Goal: Book appointment/travel/reservation

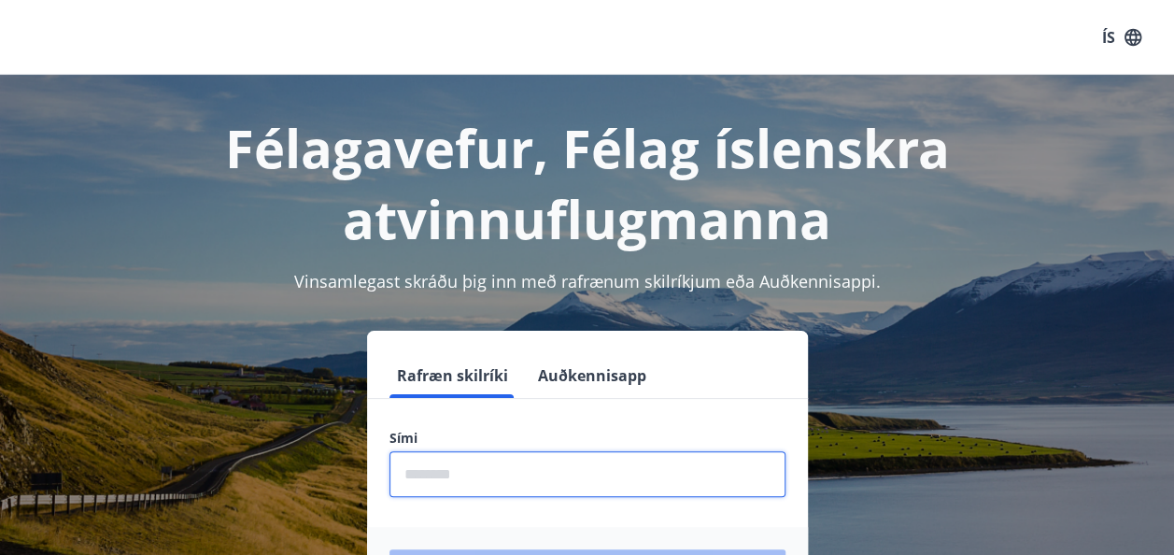
click at [435, 465] on input "phone" at bounding box center [587, 474] width 396 height 46
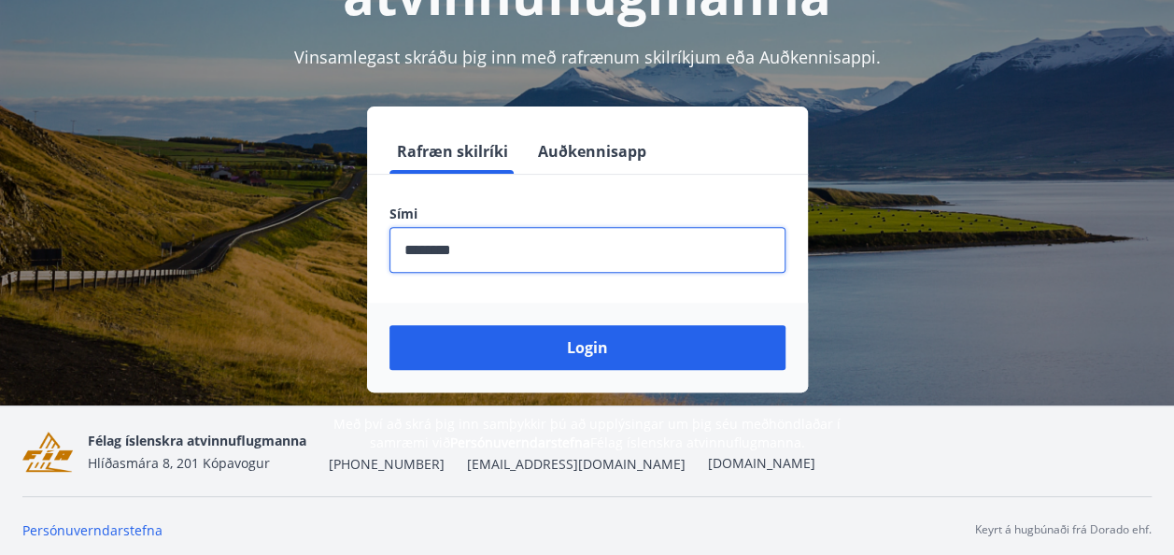
scroll to position [231, 0]
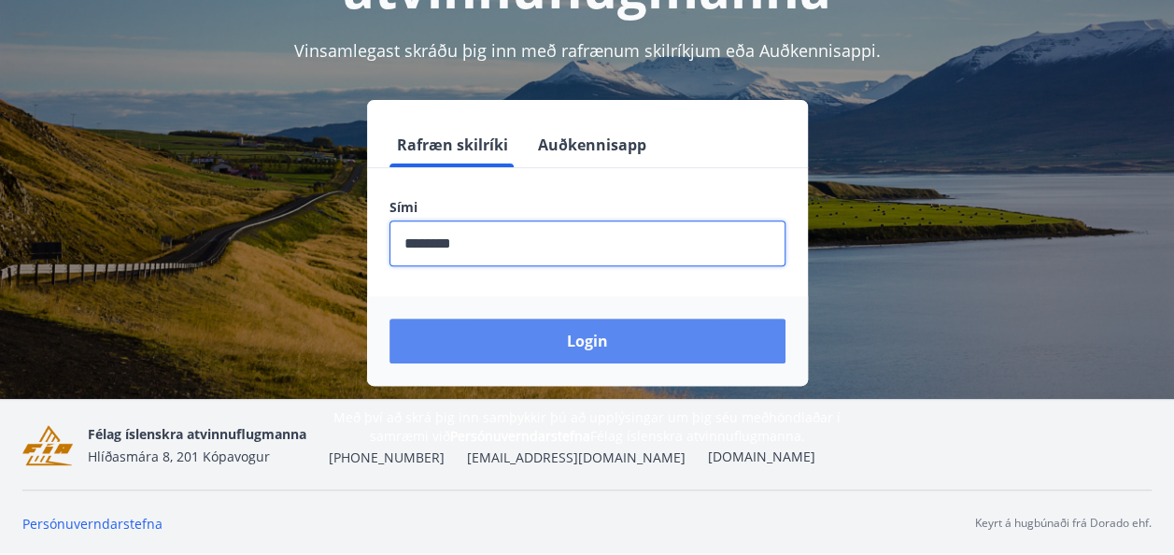
type input "********"
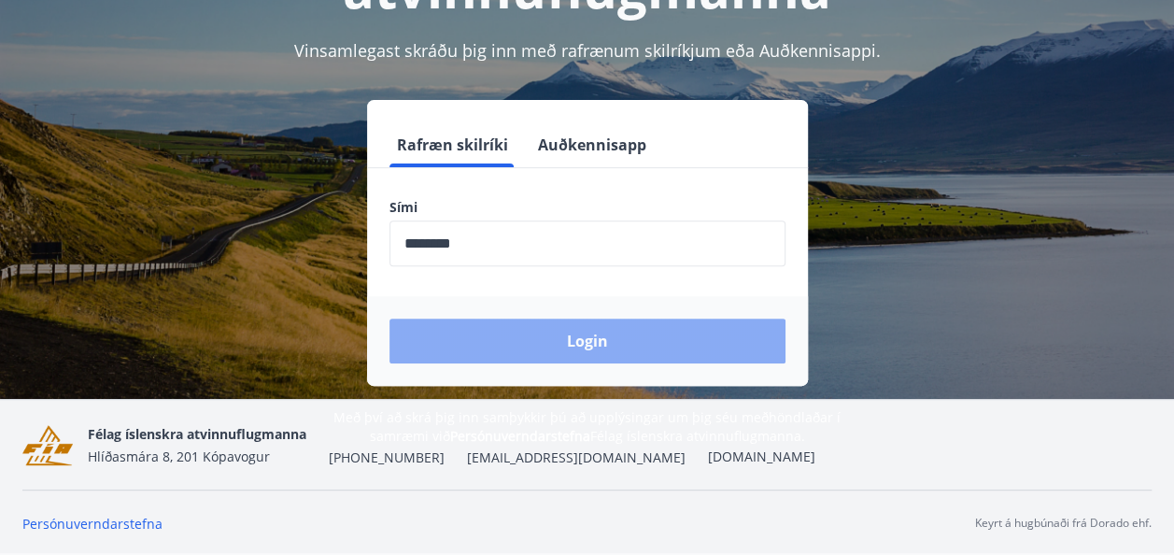
click at [527, 334] on button "Login" at bounding box center [587, 340] width 396 height 45
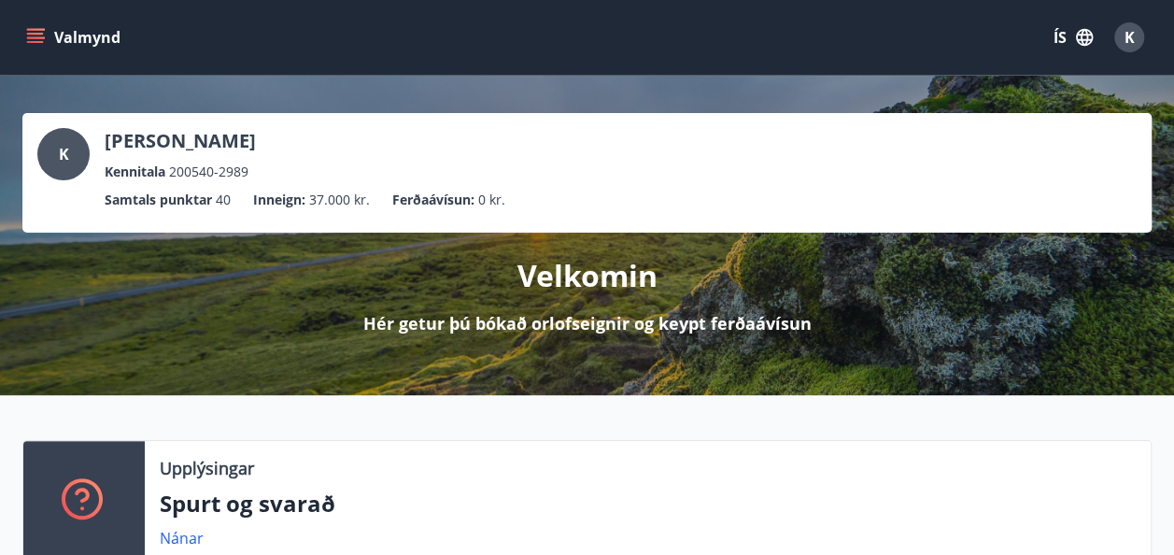
click at [33, 37] on icon "menu" at bounding box center [37, 37] width 21 height 2
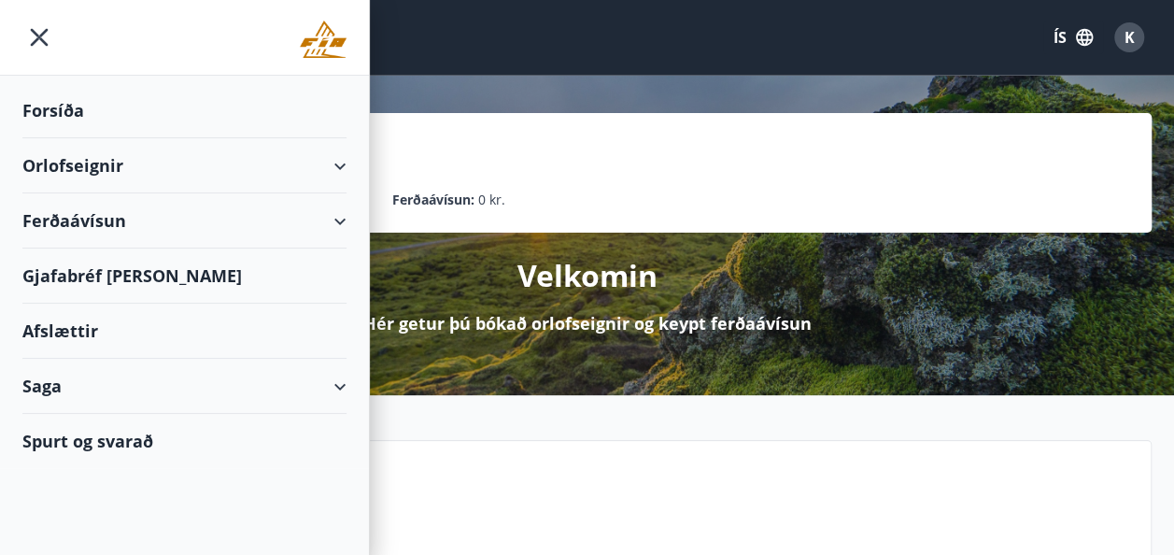
click at [62, 157] on div "Orlofseignir" at bounding box center [184, 165] width 324 height 55
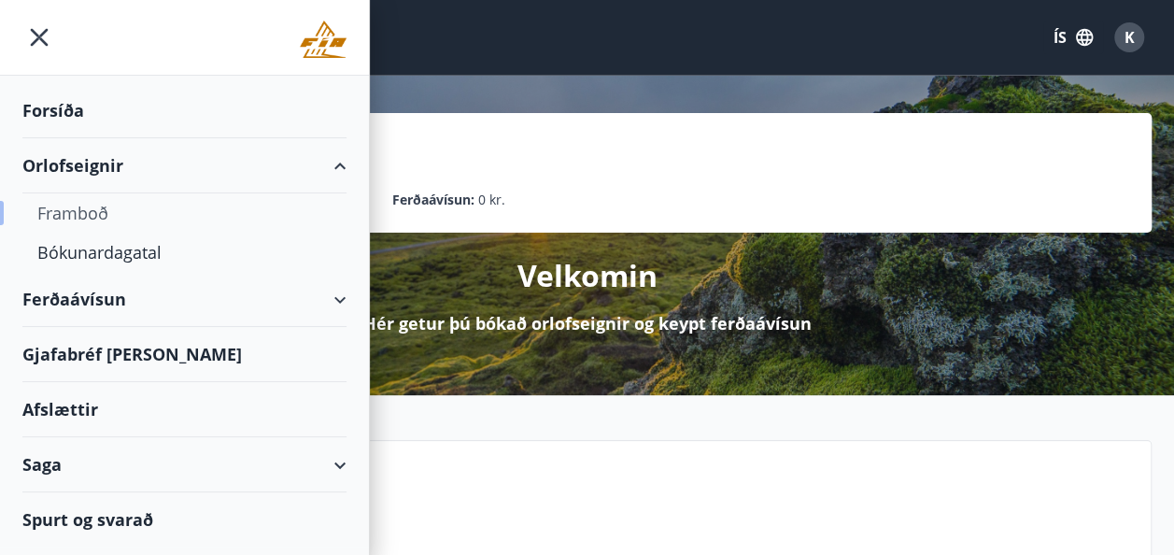
click at [77, 209] on div "Framboð" at bounding box center [184, 212] width 294 height 39
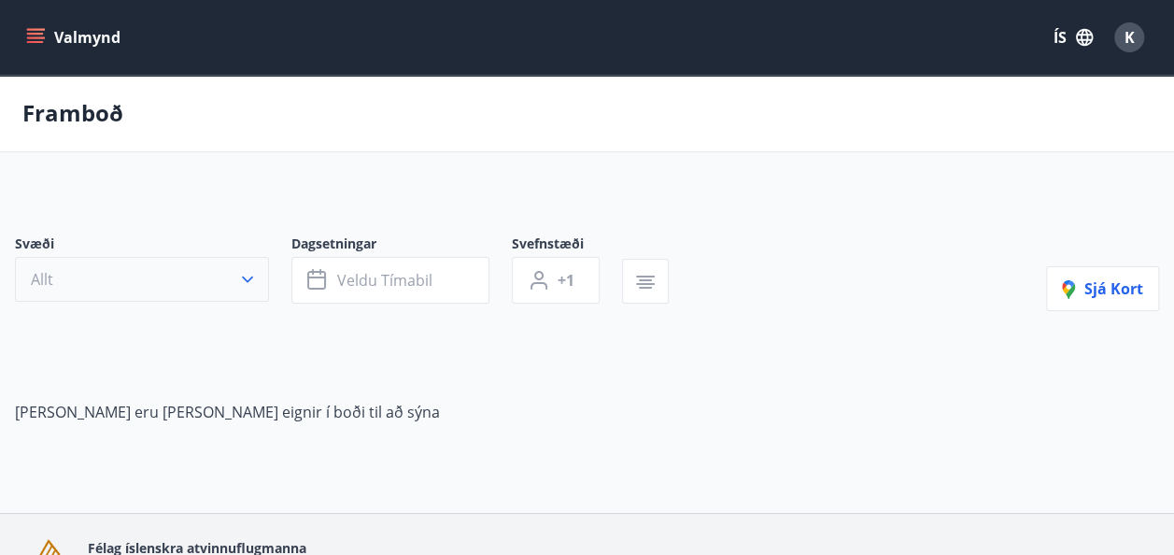
click at [248, 278] on icon "button" at bounding box center [247, 279] width 11 height 7
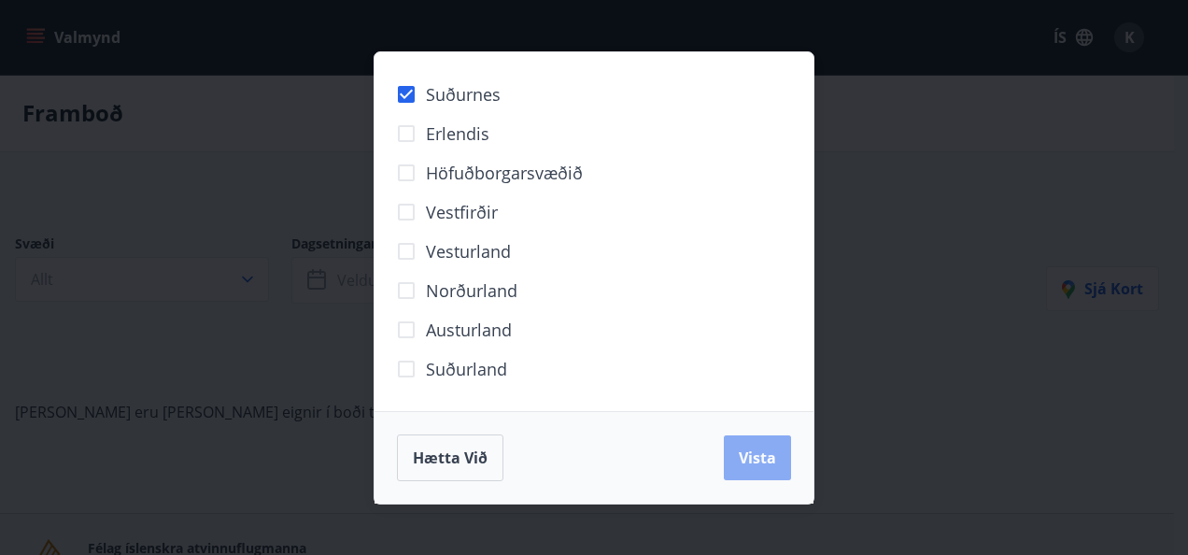
click at [757, 457] on span "Vista" at bounding box center [756, 457] width 37 height 21
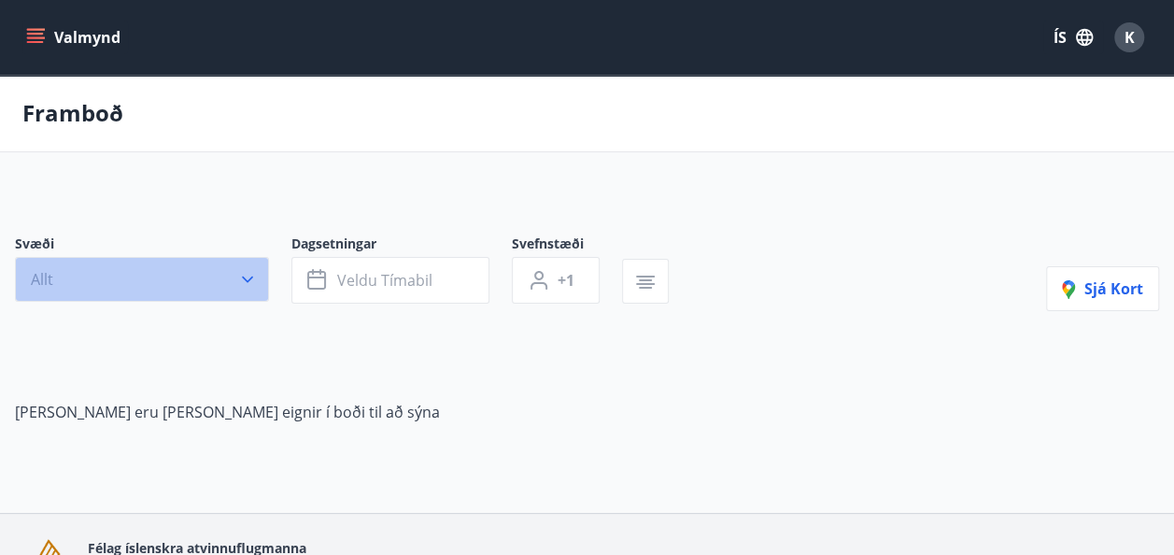
click at [252, 278] on icon "button" at bounding box center [247, 279] width 19 height 19
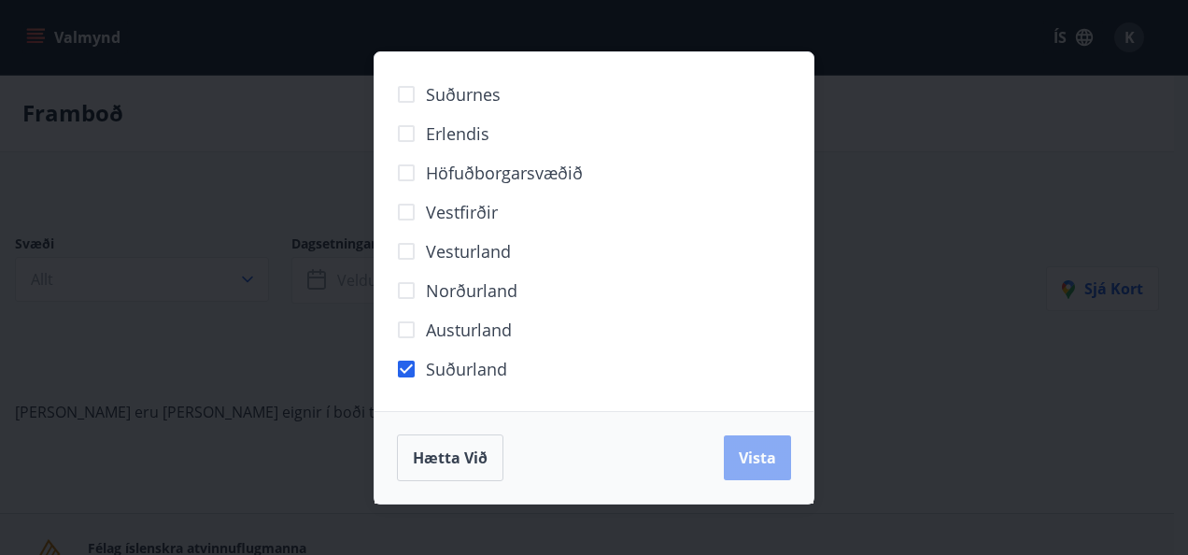
click at [752, 459] on span "Vista" at bounding box center [756, 457] width 37 height 21
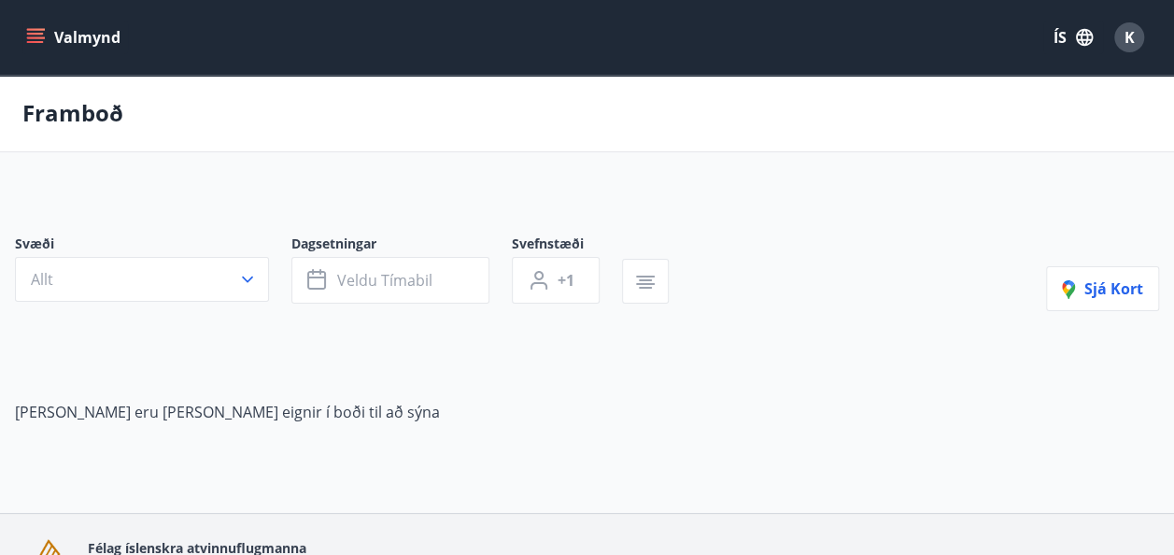
scroll to position [113, 0]
click at [37, 33] on icon "menu" at bounding box center [35, 34] width 17 height 2
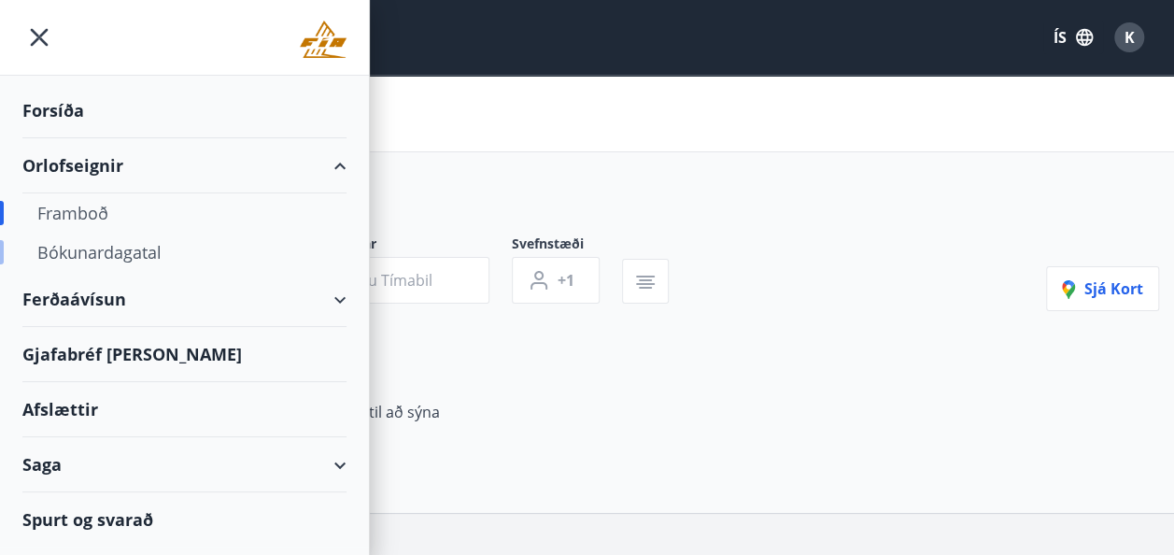
click at [81, 246] on div "Bókunardagatal" at bounding box center [184, 251] width 294 height 39
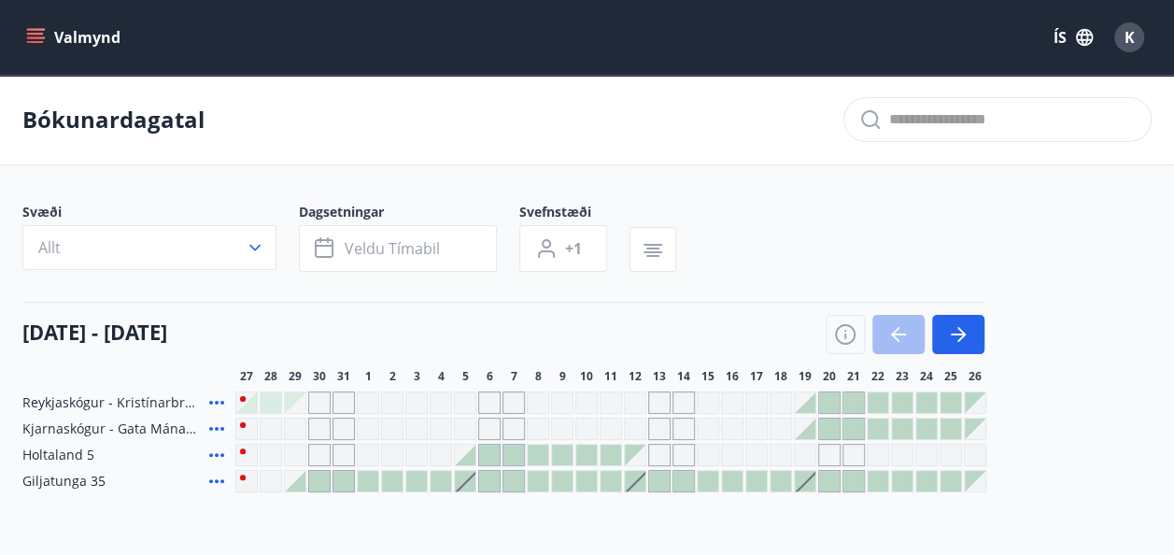
click at [805, 488] on div at bounding box center [804, 481] width 21 height 21
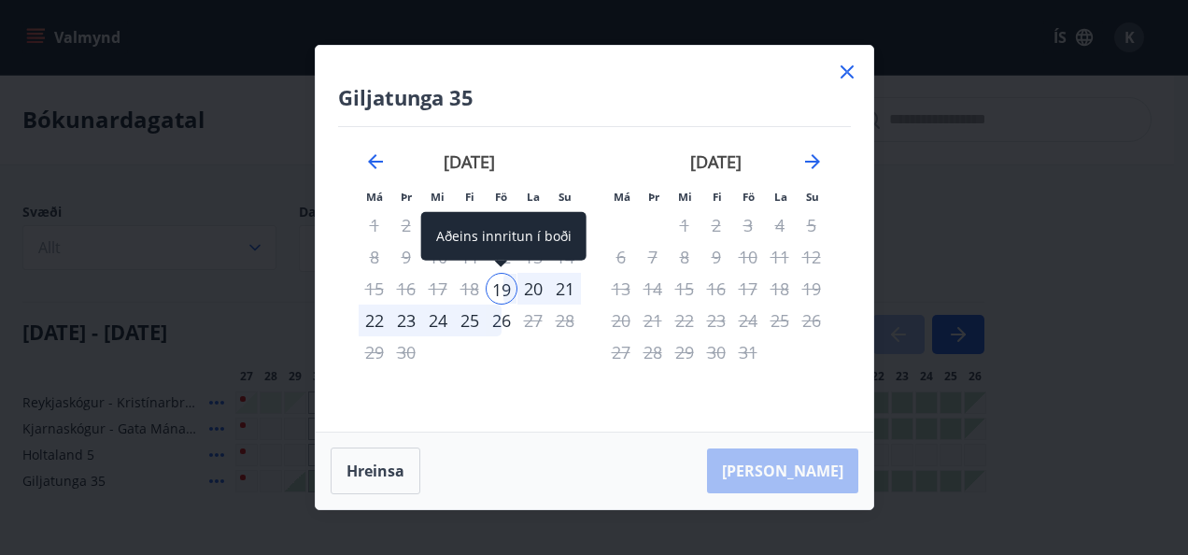
click at [503, 289] on div "19" at bounding box center [501, 289] width 32 height 32
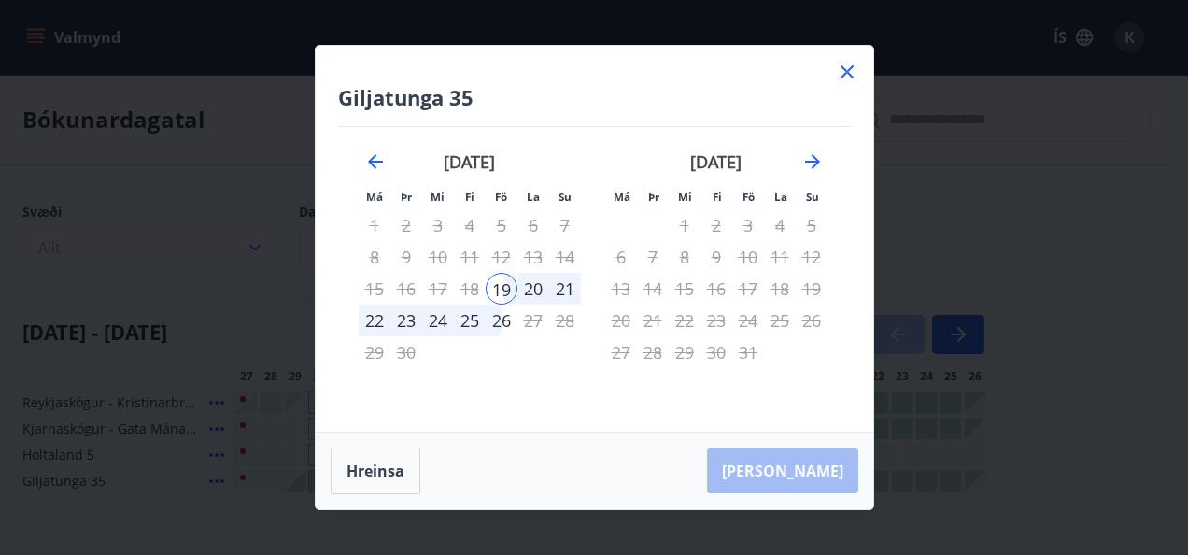
click at [536, 286] on div "20" at bounding box center [533, 289] width 32 height 32
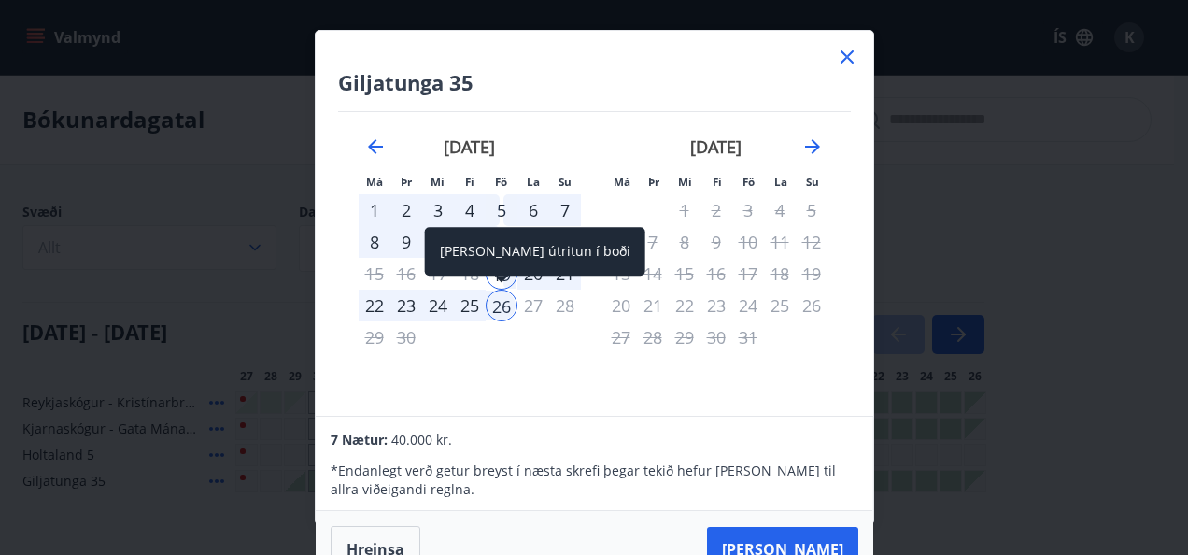
click at [502, 308] on div "26" at bounding box center [501, 305] width 32 height 32
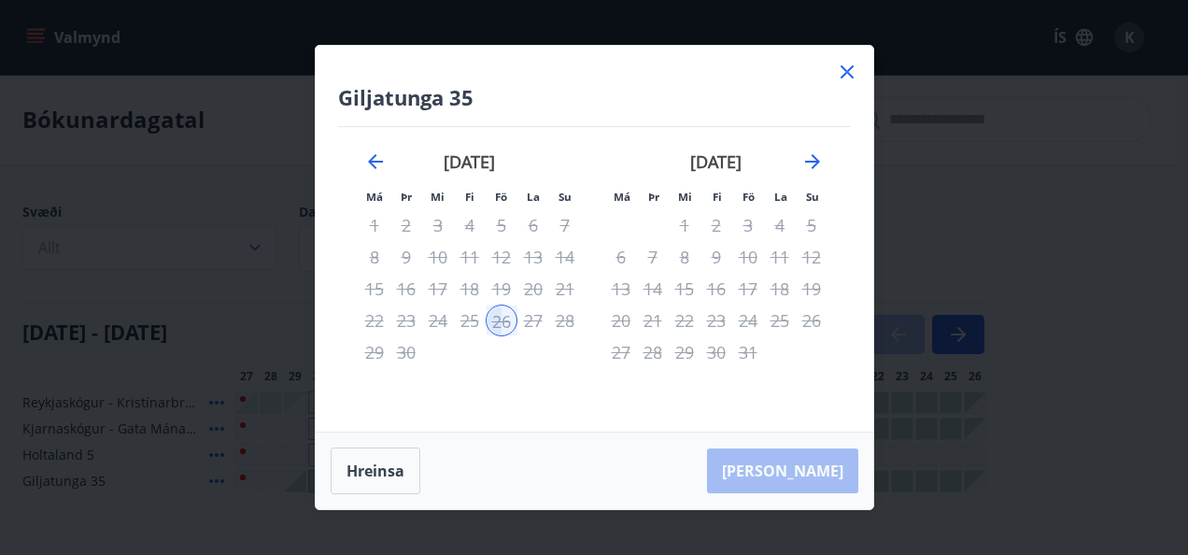
click at [812, 465] on div "[PERSON_NAME]" at bounding box center [594, 470] width 557 height 77
click at [801, 467] on div "[PERSON_NAME]" at bounding box center [594, 470] width 557 height 77
drag, startPoint x: 801, startPoint y: 467, endPoint x: 591, endPoint y: 394, distance: 222.3
click at [591, 394] on div "Giljatunga 35 Má Þr Mi Fi Fö La Su Má Þr Mi Fi Fö La Su [DATE] 1 2 3 4 5 6 7 8 …" at bounding box center [594, 277] width 559 height 465
click at [588, 394] on div "[DATE] 1 2 3 4 5 6 7 8 9 10 11 12 13 14 15 16 17 18 19 20 21 22 23 24 25 26 27 …" at bounding box center [469, 280] width 246 height 306
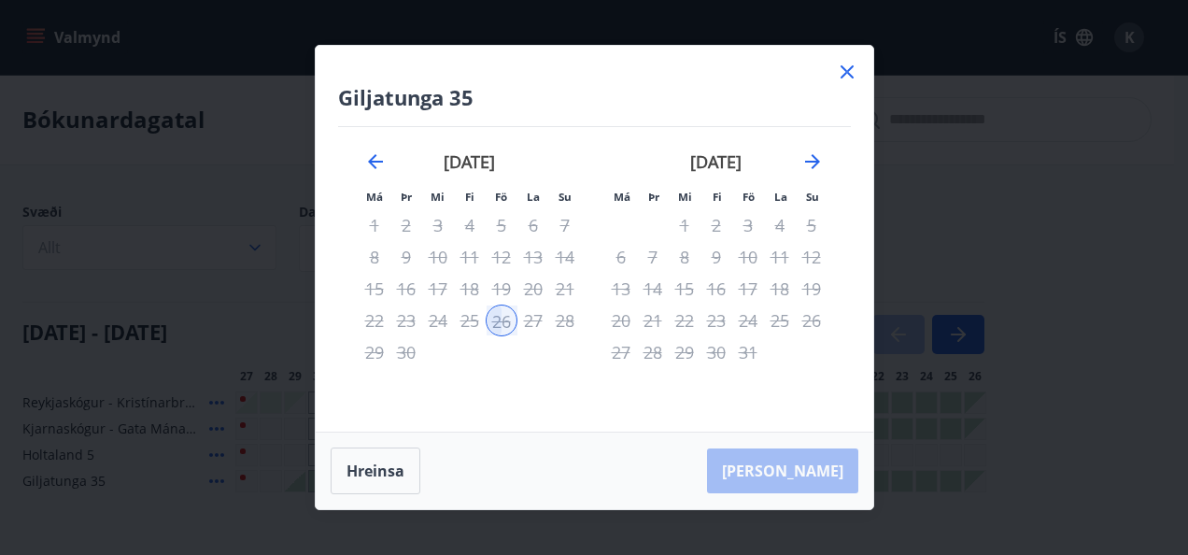
click at [822, 480] on div "[PERSON_NAME]" at bounding box center [594, 470] width 557 height 77
click at [850, 73] on icon at bounding box center [847, 72] width 22 height 22
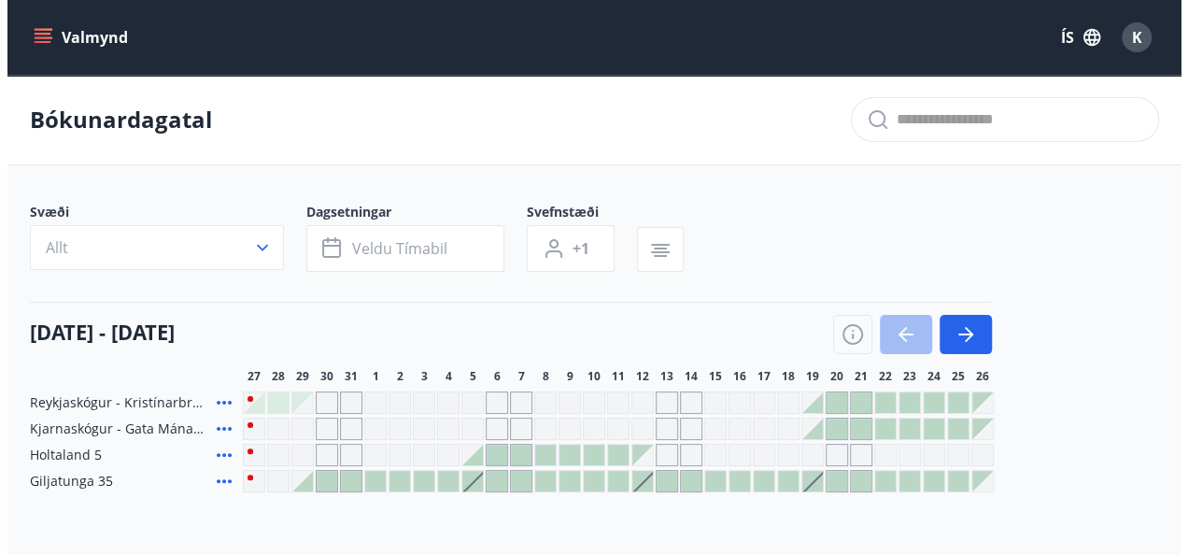
scroll to position [167, 0]
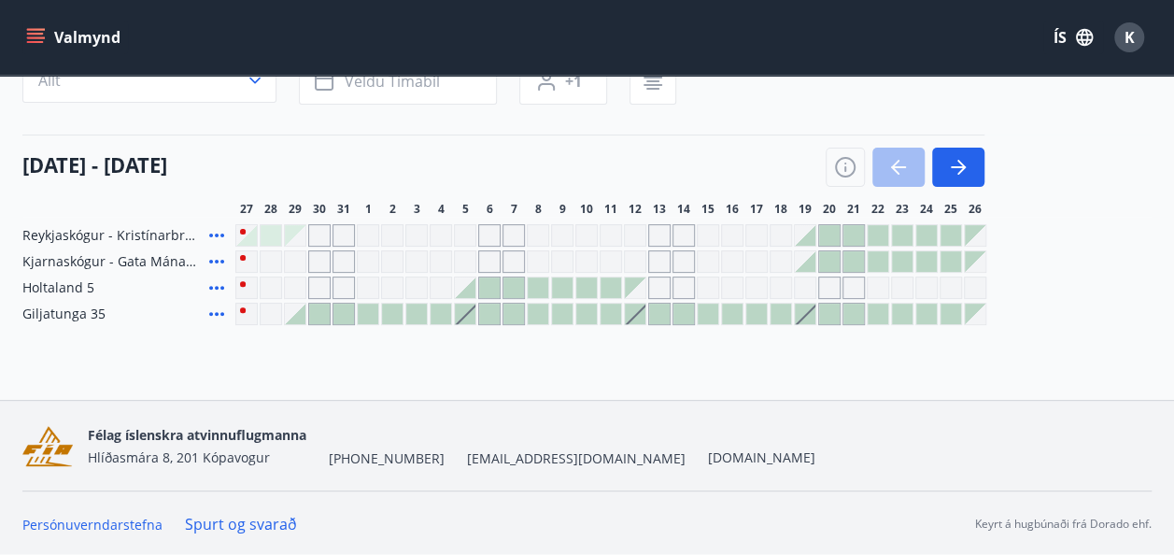
click at [808, 314] on div at bounding box center [804, 313] width 21 height 21
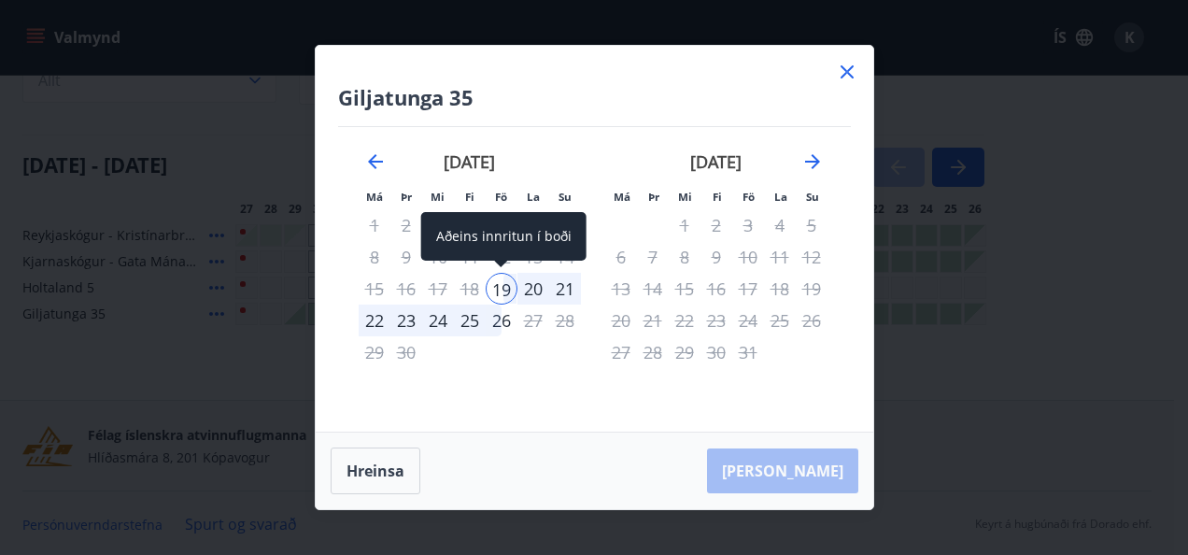
click at [503, 287] on div "19" at bounding box center [501, 289] width 32 height 32
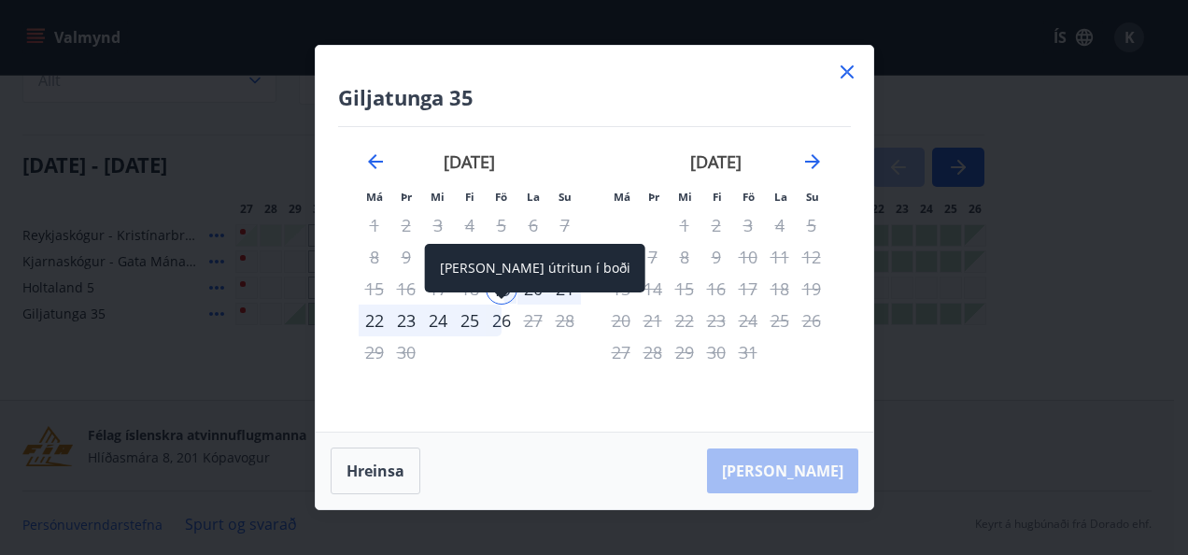
click at [505, 321] on div "26" at bounding box center [501, 320] width 32 height 32
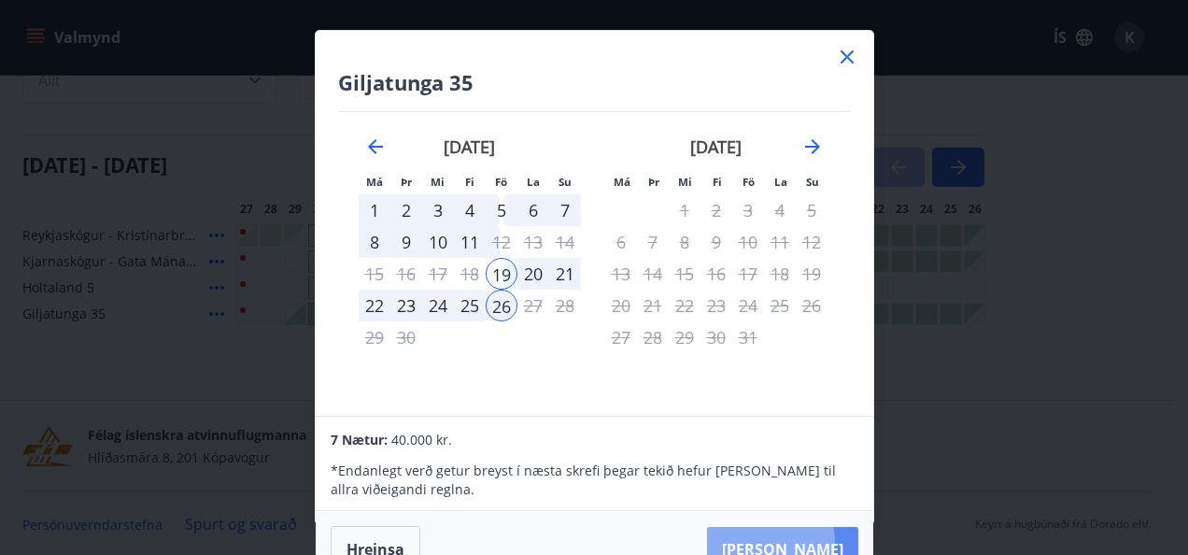
click at [825, 540] on button "[PERSON_NAME]" at bounding box center [782, 549] width 151 height 45
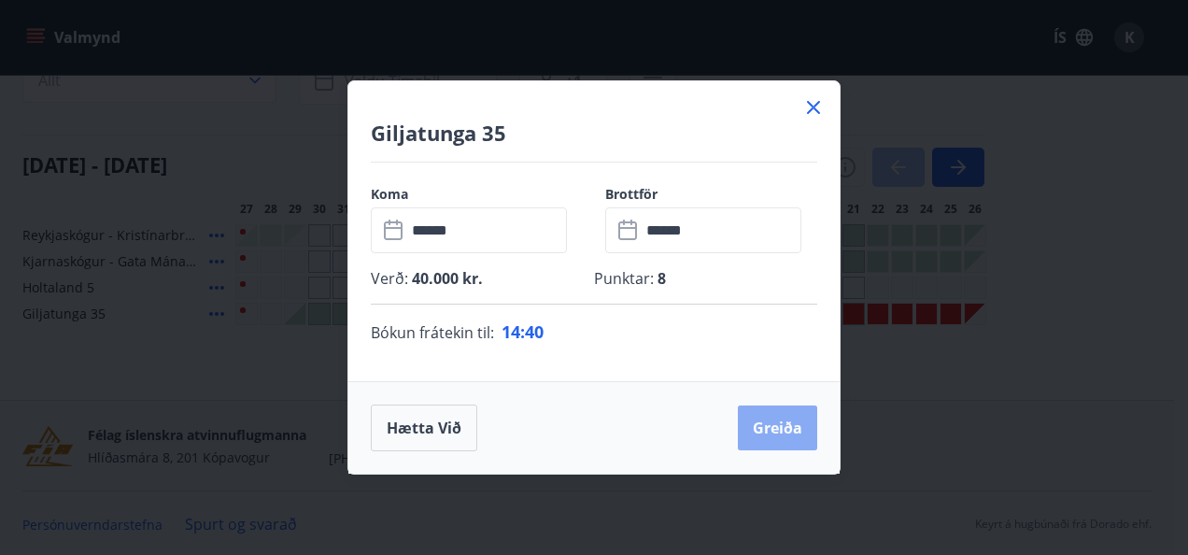
click at [779, 424] on button "Greiða" at bounding box center [777, 427] width 79 height 45
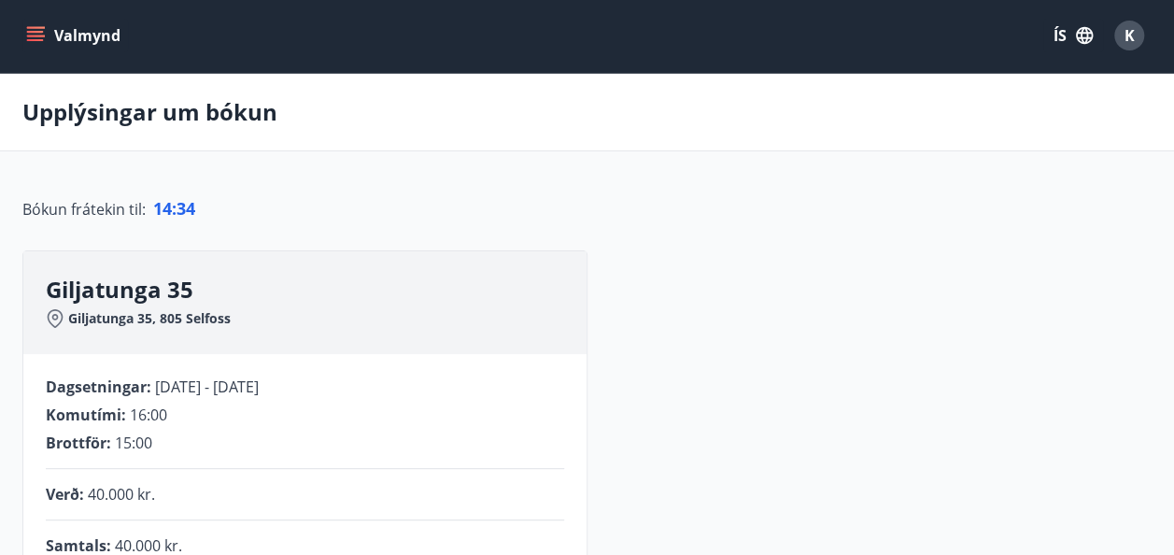
scroll to position [487, 0]
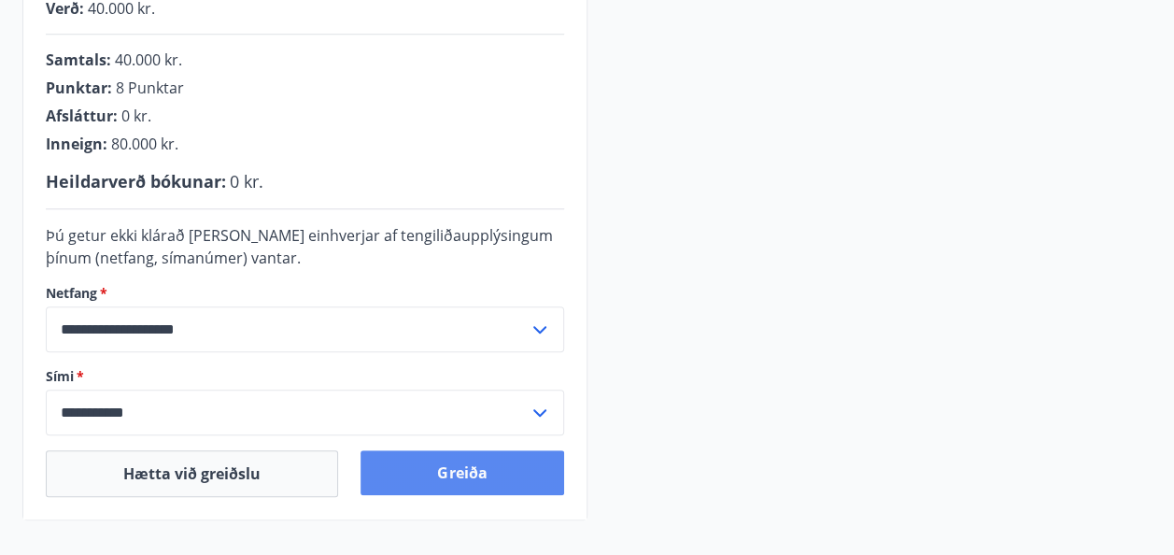
click at [459, 465] on button "Greiða" at bounding box center [461, 472] width 203 height 45
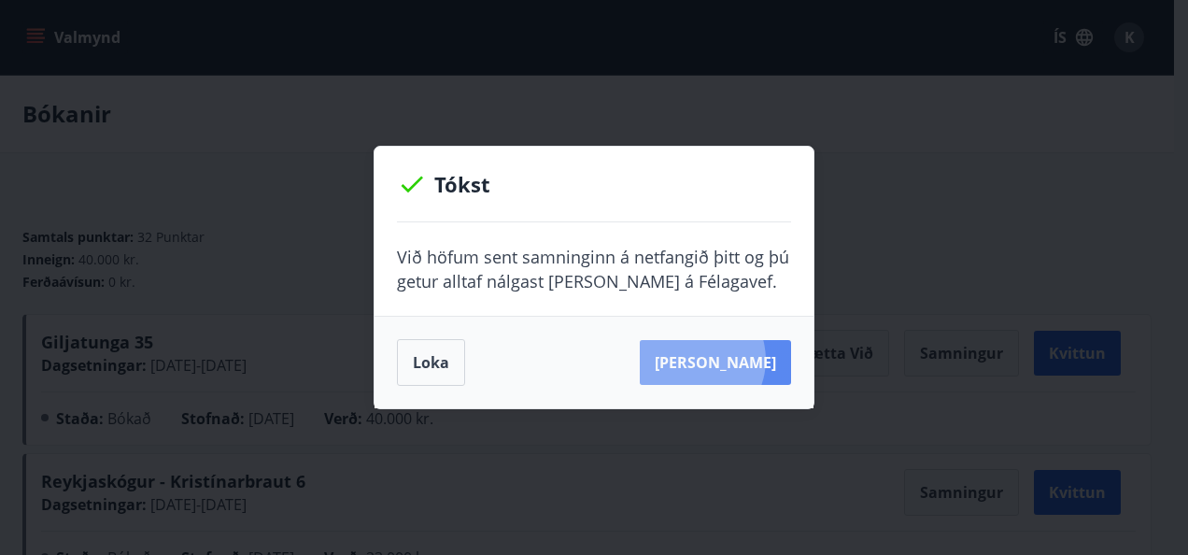
click at [722, 359] on button "[PERSON_NAME]" at bounding box center [714, 362] width 151 height 45
click at [715, 362] on button "[PERSON_NAME]" at bounding box center [714, 362] width 151 height 45
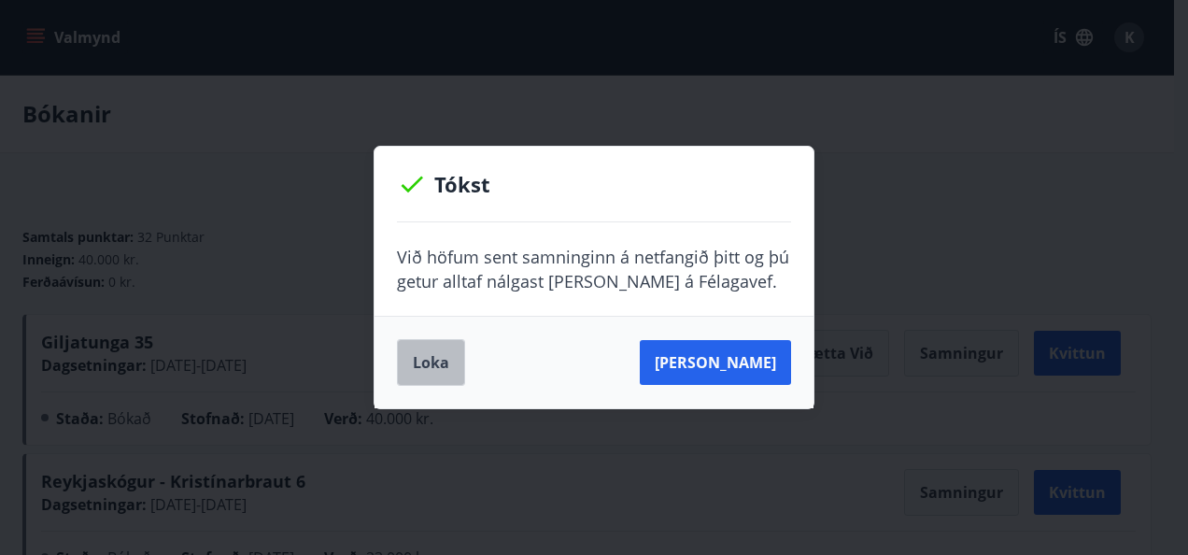
click at [424, 360] on button "Loka" at bounding box center [431, 362] width 68 height 47
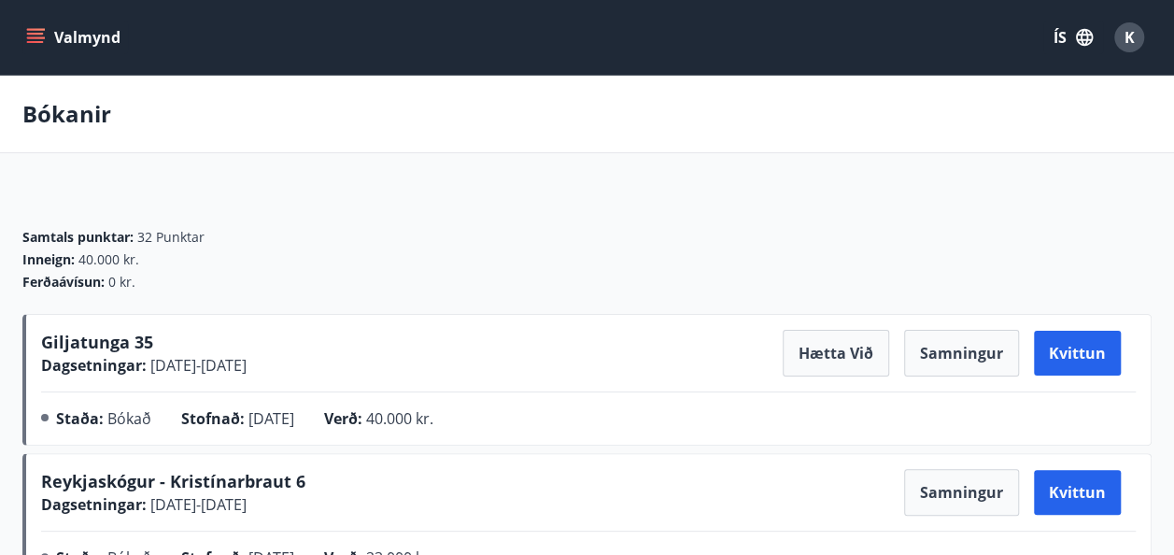
click at [28, 38] on icon "menu" at bounding box center [37, 37] width 21 height 2
click at [596, 151] on div "Bókanir" at bounding box center [587, 114] width 1174 height 77
click at [35, 38] on icon "menu" at bounding box center [37, 37] width 21 height 2
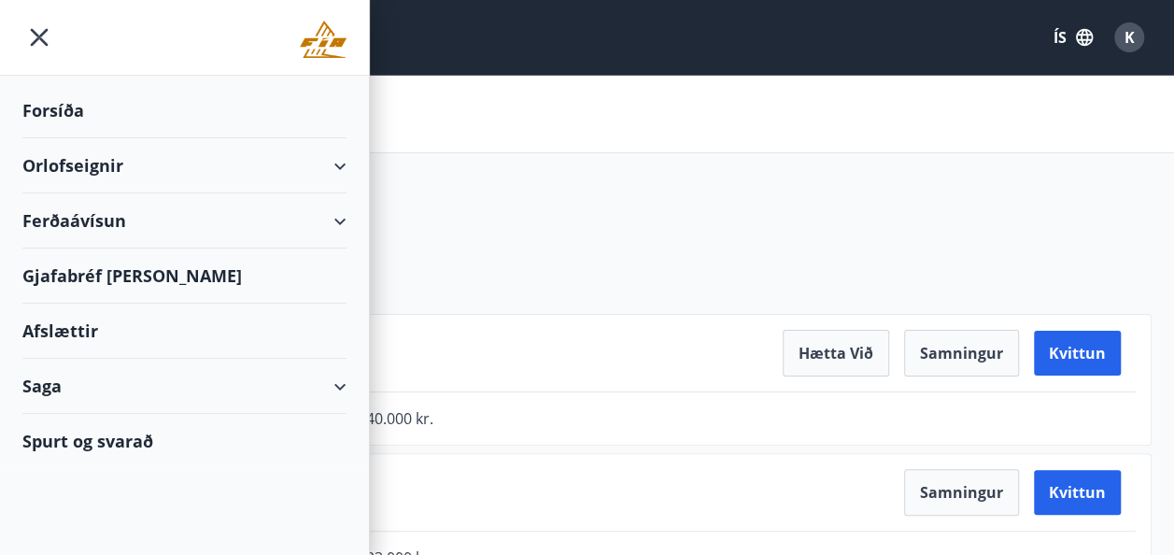
click at [63, 164] on div "Orlofseignir" at bounding box center [184, 165] width 324 height 55
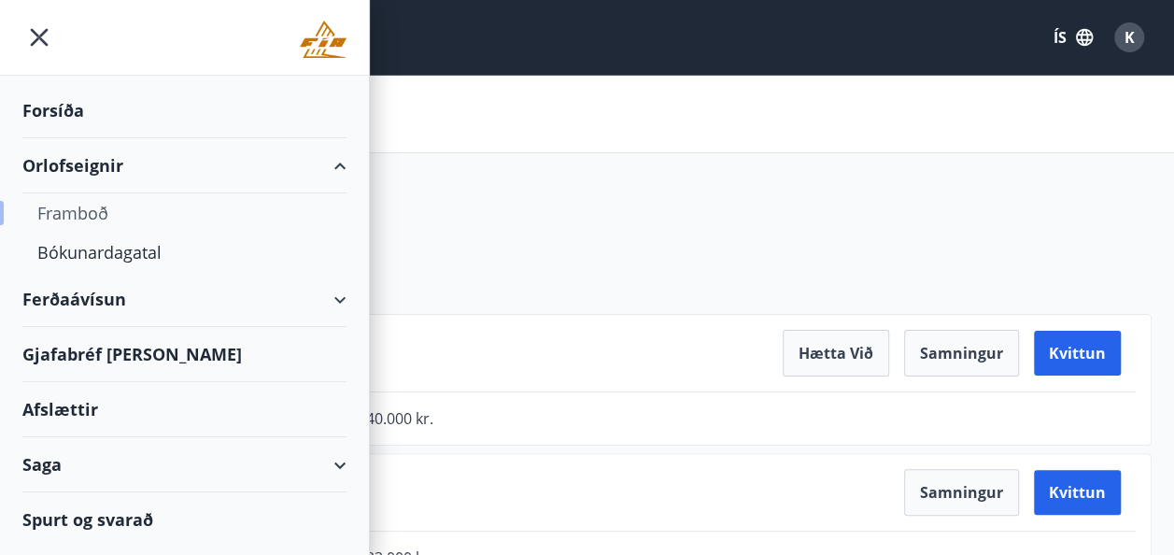
click at [77, 215] on div "Framboð" at bounding box center [184, 212] width 294 height 39
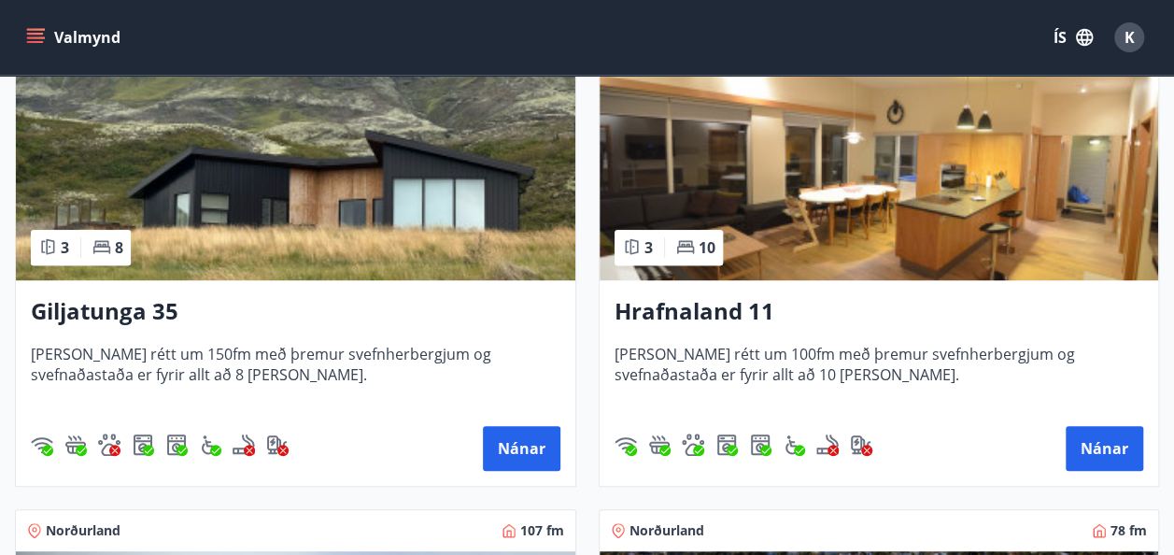
scroll to position [373, 0]
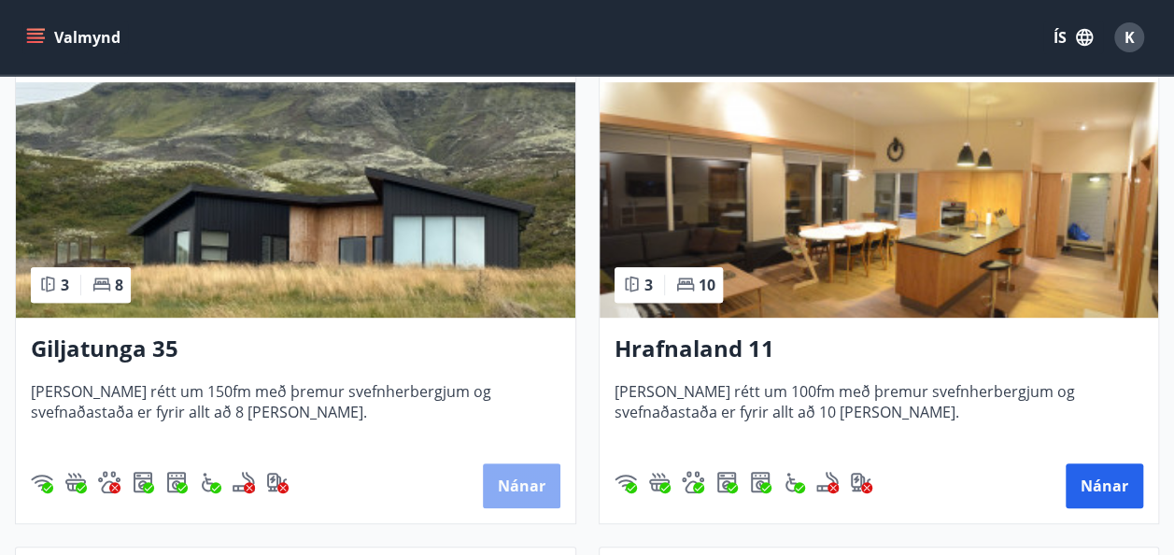
click at [515, 489] on button "Nánar" at bounding box center [521, 485] width 77 height 45
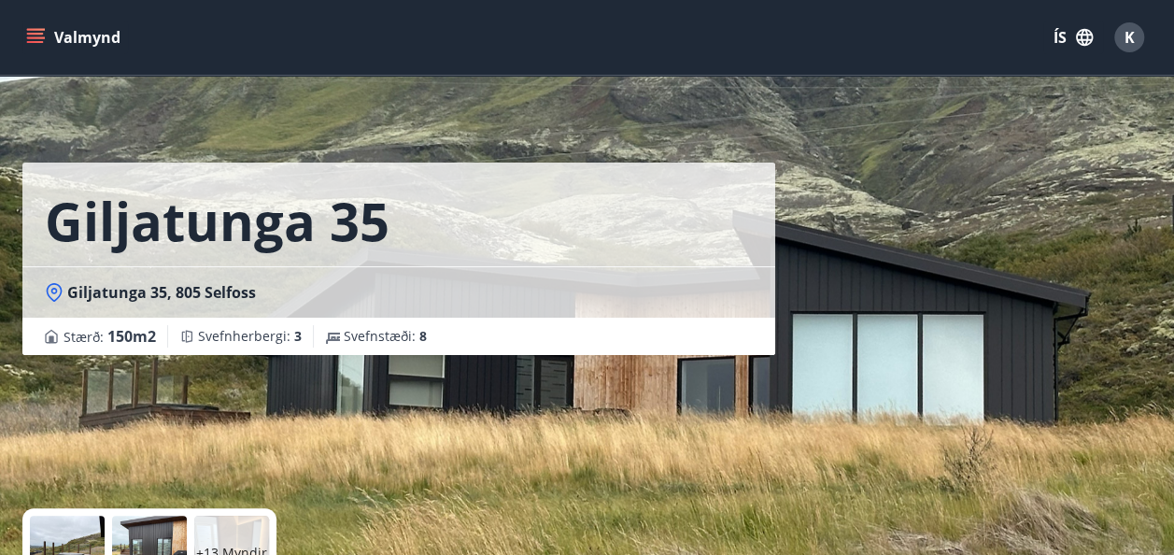
scroll to position [485, 0]
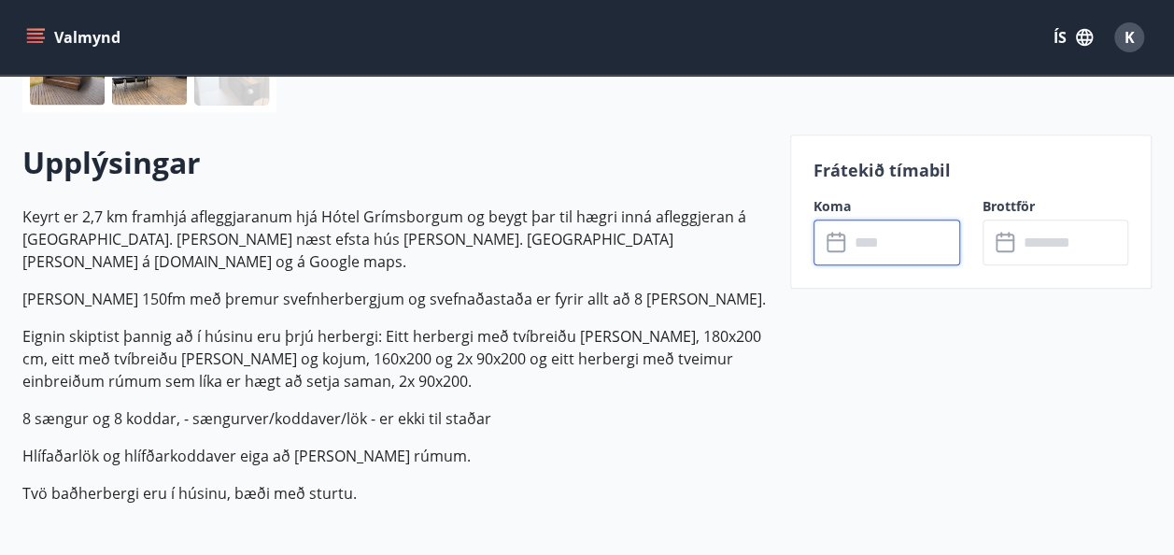
click at [849, 243] on input "text" at bounding box center [904, 242] width 111 height 46
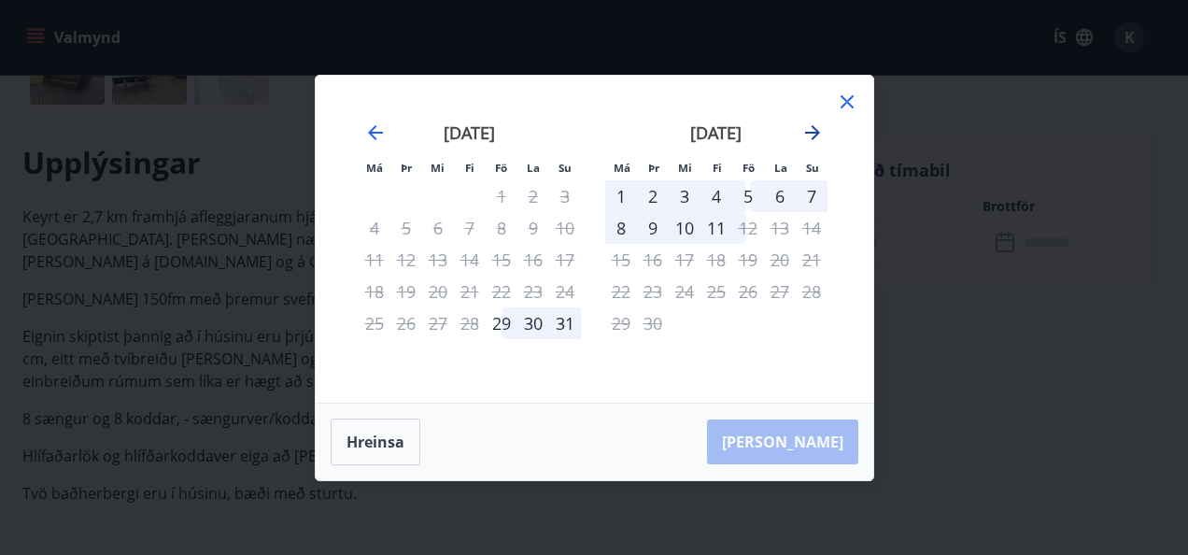
click at [817, 139] on icon "Move forward to switch to the next month." at bounding box center [812, 132] width 22 height 22
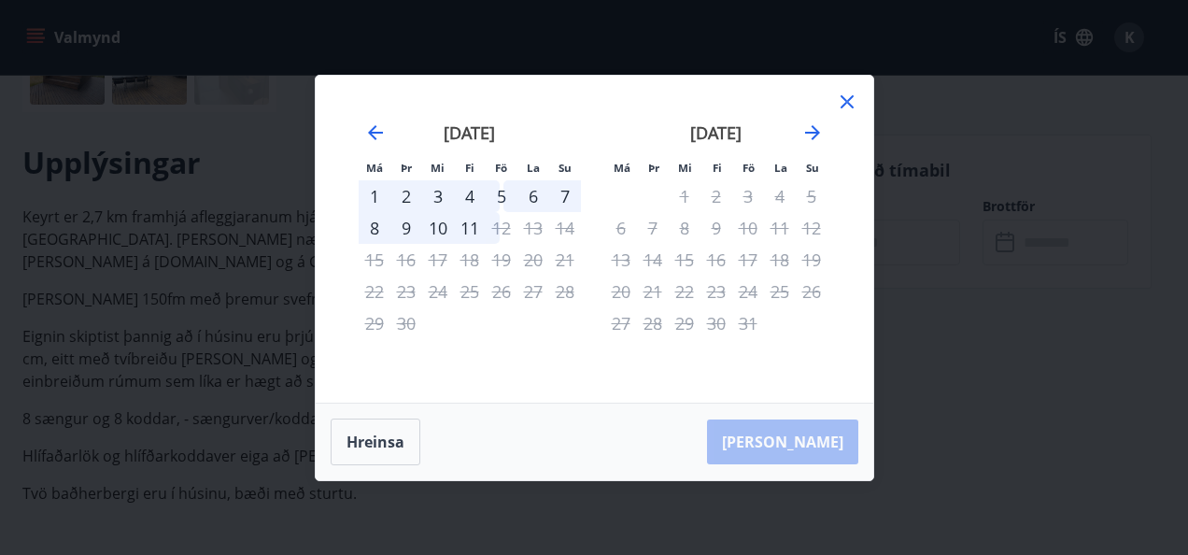
click at [842, 103] on icon at bounding box center [847, 102] width 22 height 22
